Goal: Check status

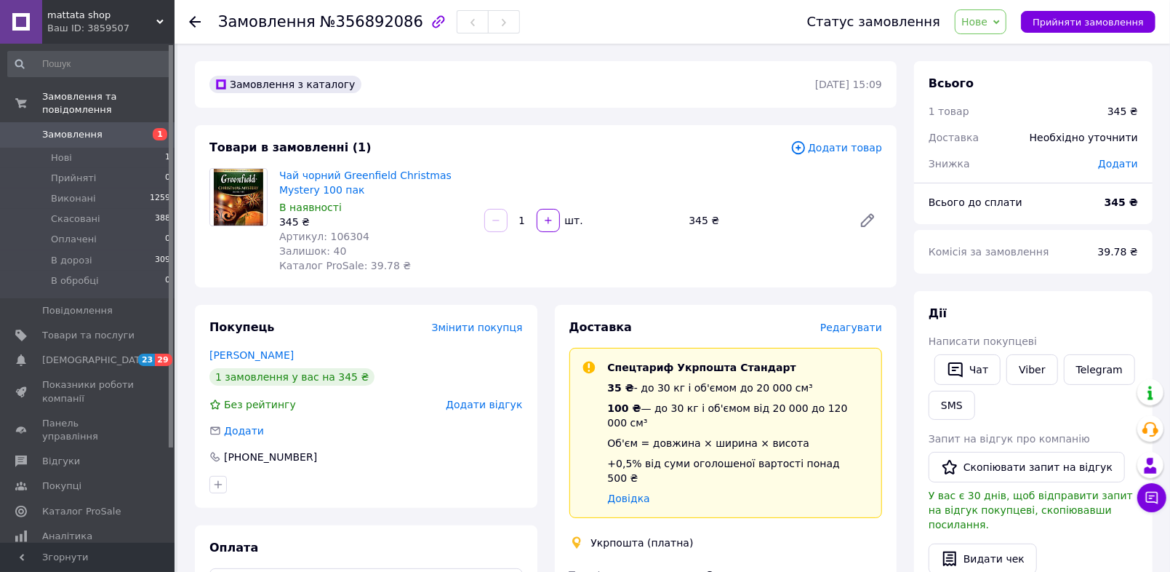
click at [988, 20] on span "Нове" at bounding box center [974, 22] width 26 height 12
click at [996, 43] on li "Прийнято" at bounding box center [989, 51] width 67 height 22
click at [1034, 364] on link "Viber" at bounding box center [1032, 369] width 51 height 31
